Goal: Find specific page/section: Find specific page/section

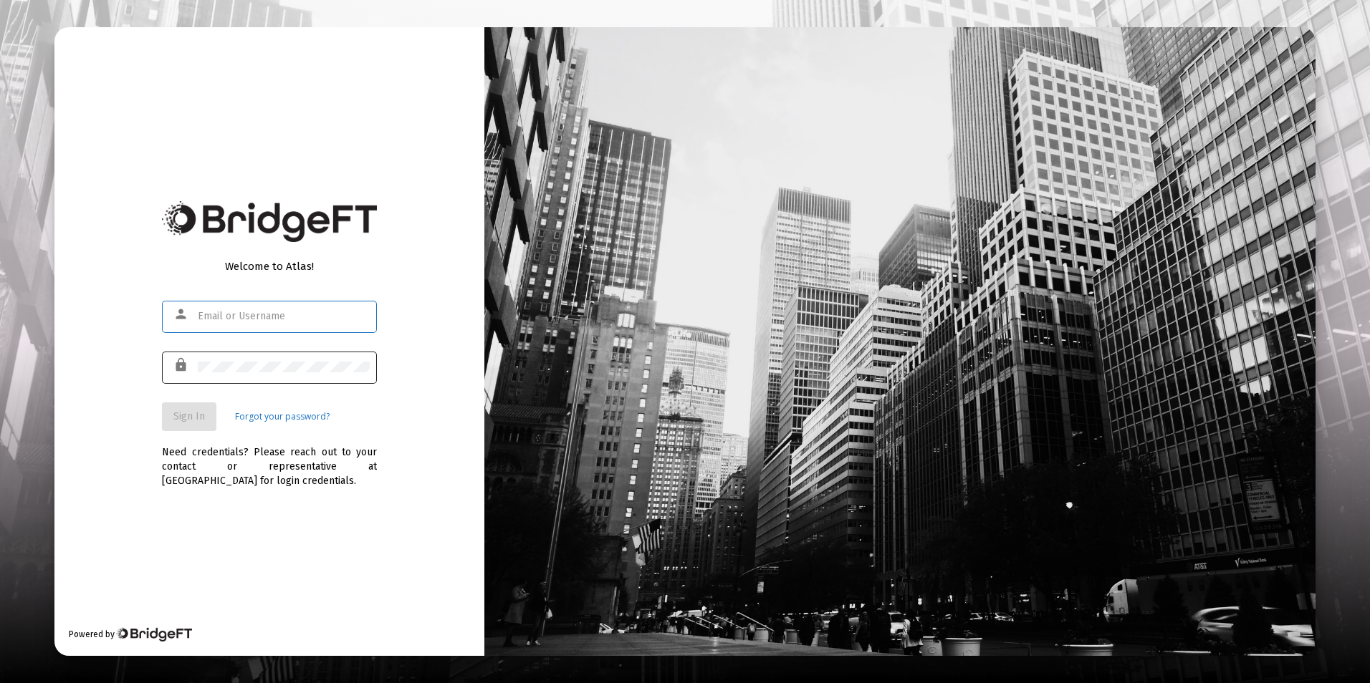
type input "[EMAIL_ADDRESS][DOMAIN_NAME]"
click at [197, 408] on button "Sign In" at bounding box center [189, 417] width 54 height 29
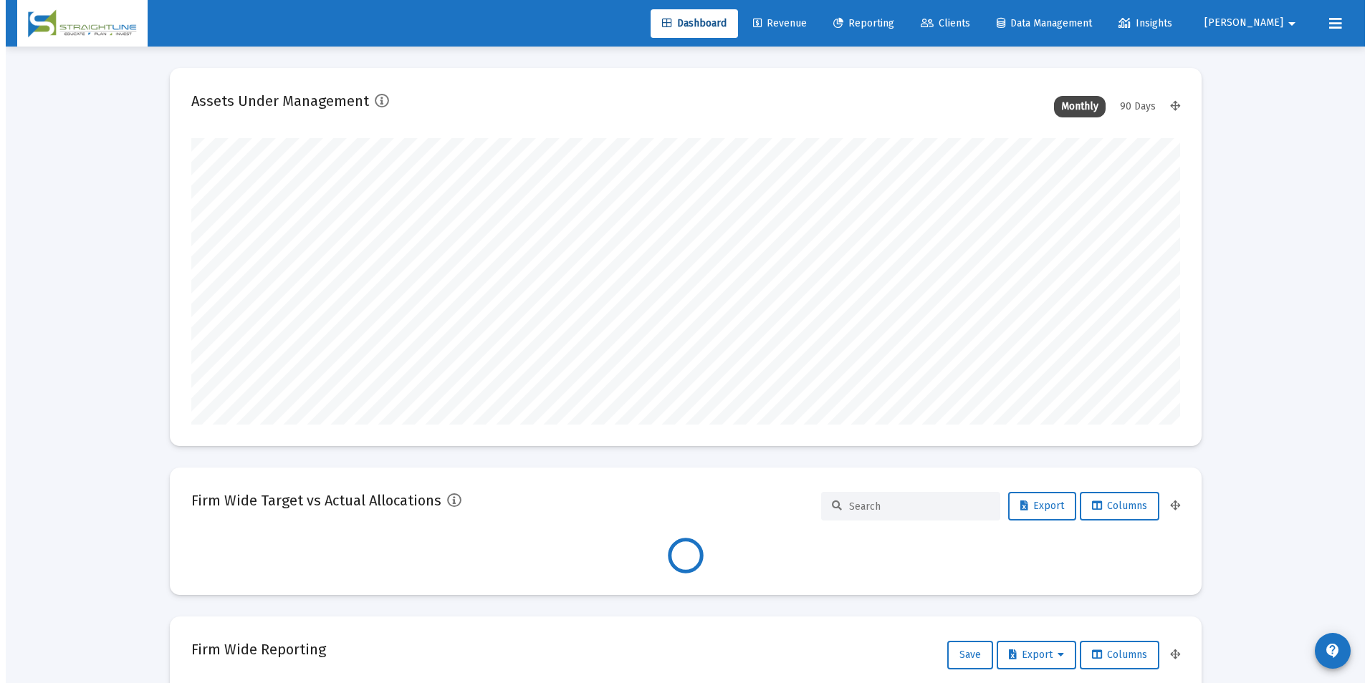
scroll to position [287, 989]
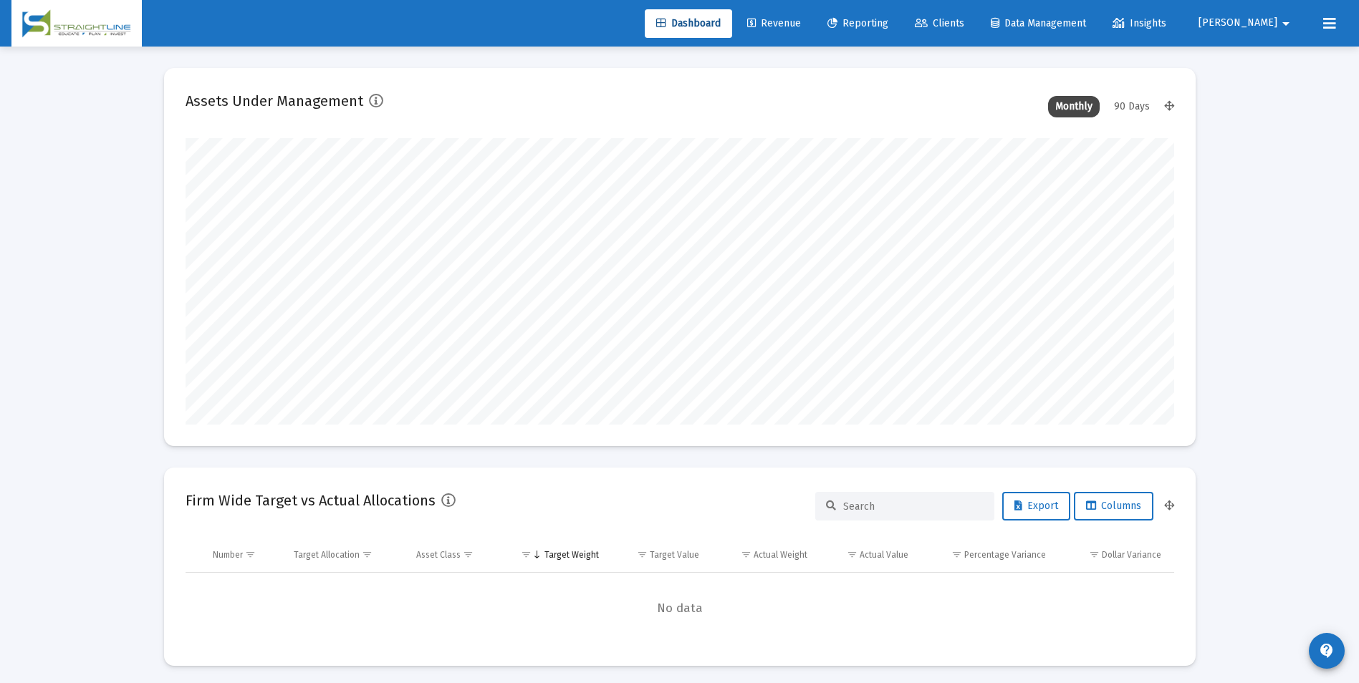
click at [964, 27] on span "Clients" at bounding box center [939, 23] width 49 height 12
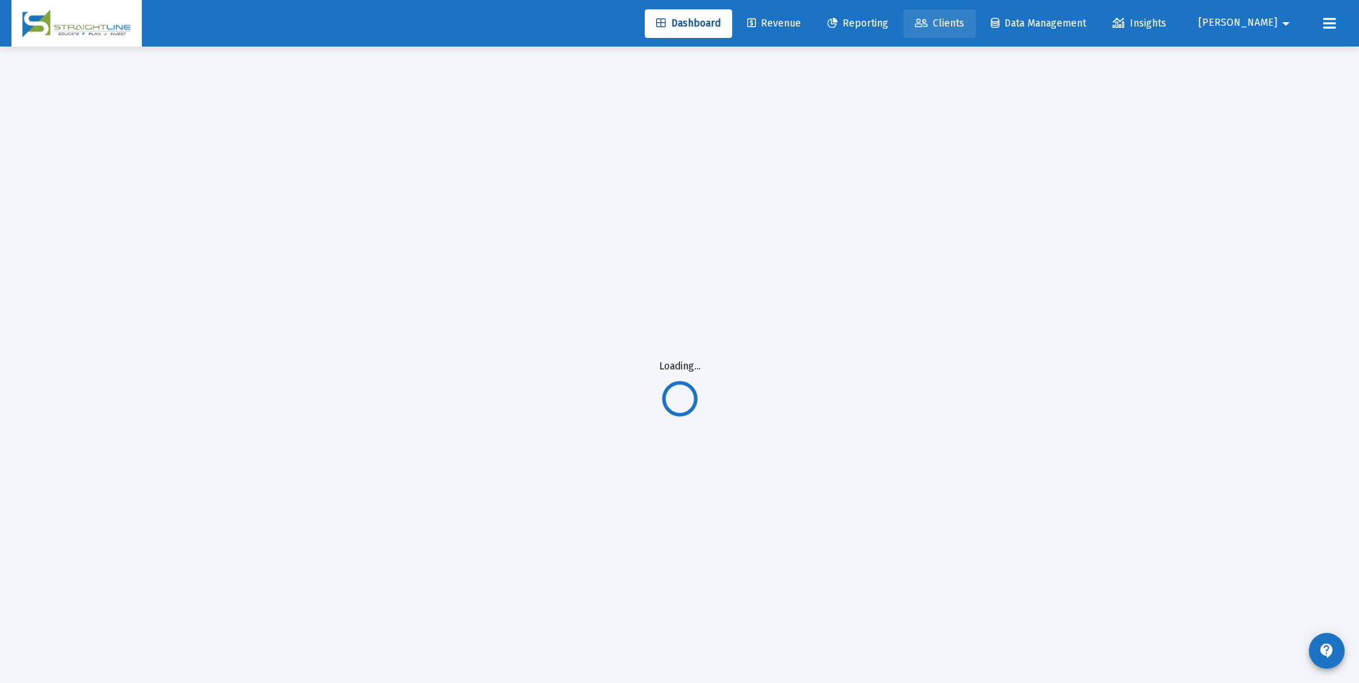
click at [964, 29] on span "Clients" at bounding box center [939, 23] width 49 height 12
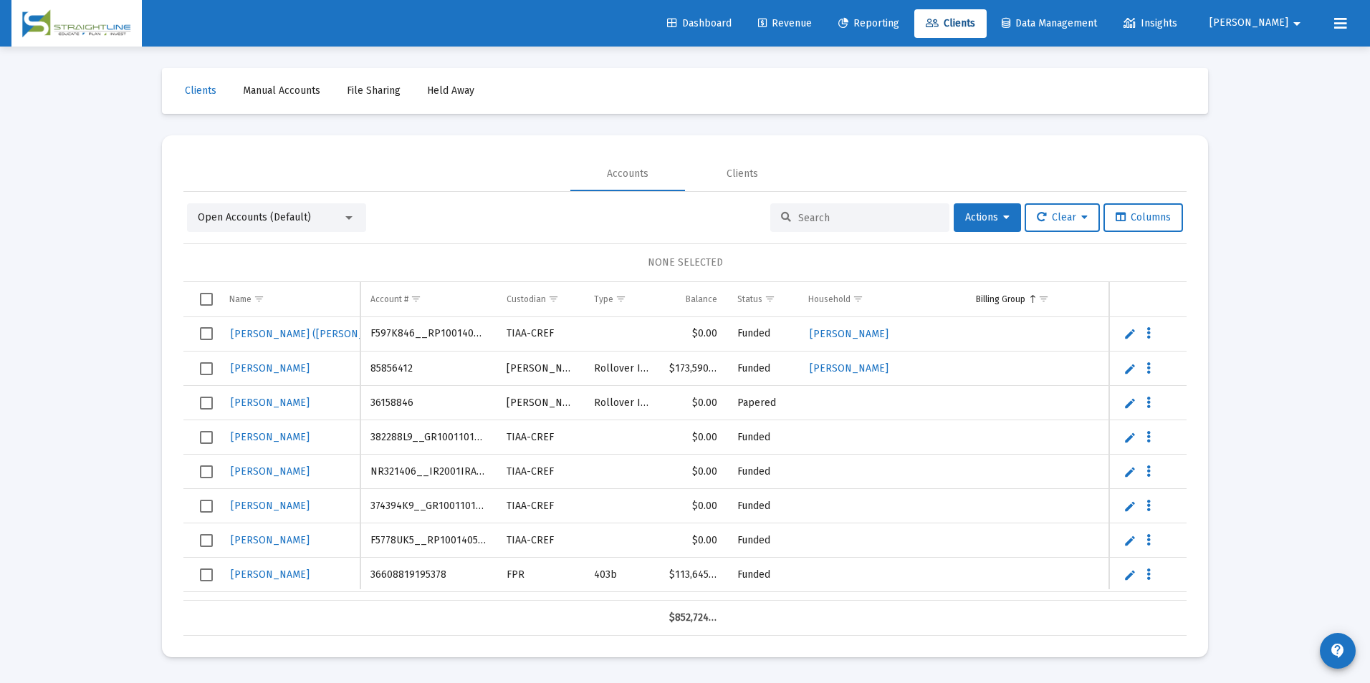
click at [865, 216] on input at bounding box center [868, 218] width 140 height 12
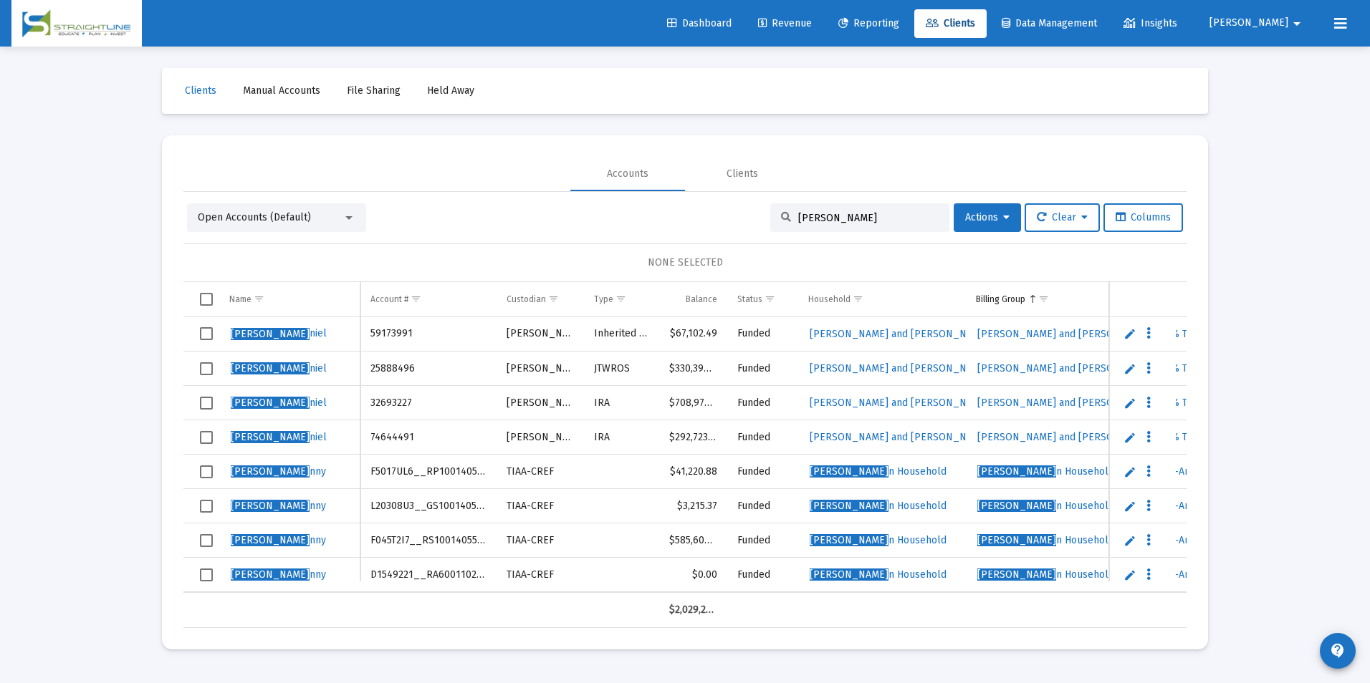
type input "[PERSON_NAME]"
click at [421, 503] on td "L20308U3__GS1001405554" at bounding box center [428, 506] width 136 height 34
drag, startPoint x: 421, startPoint y: 503, endPoint x: 390, endPoint y: 508, distance: 31.9
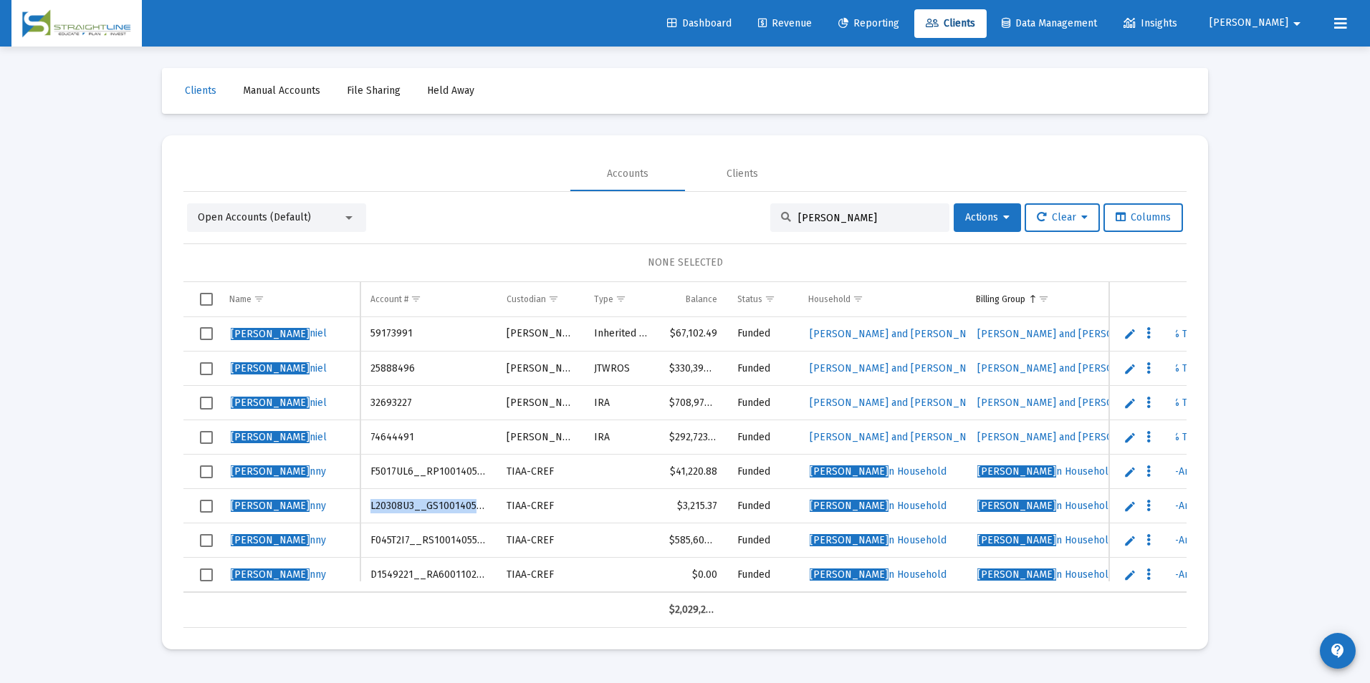
click at [390, 508] on td "L20308U3__GS1001405554" at bounding box center [428, 506] width 136 height 34
